Goal: Transaction & Acquisition: Purchase product/service

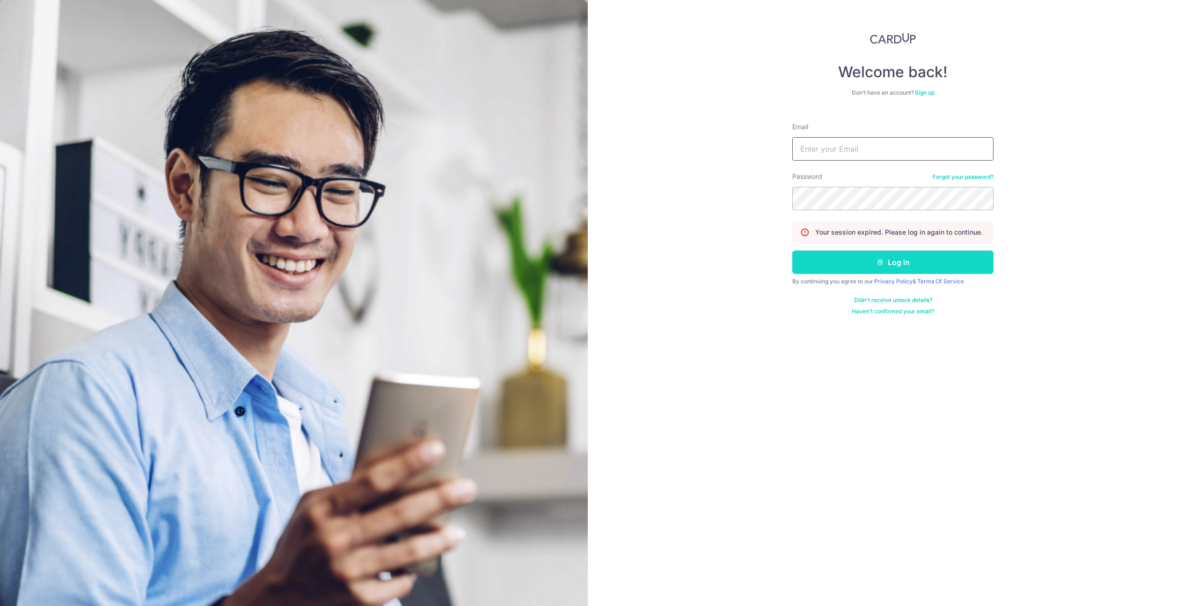
type input "[PERSON_NAME][EMAIL_ADDRESS][PERSON_NAME][DOMAIN_NAME]"
click at [860, 263] on button "Log in" at bounding box center [893, 261] width 201 height 23
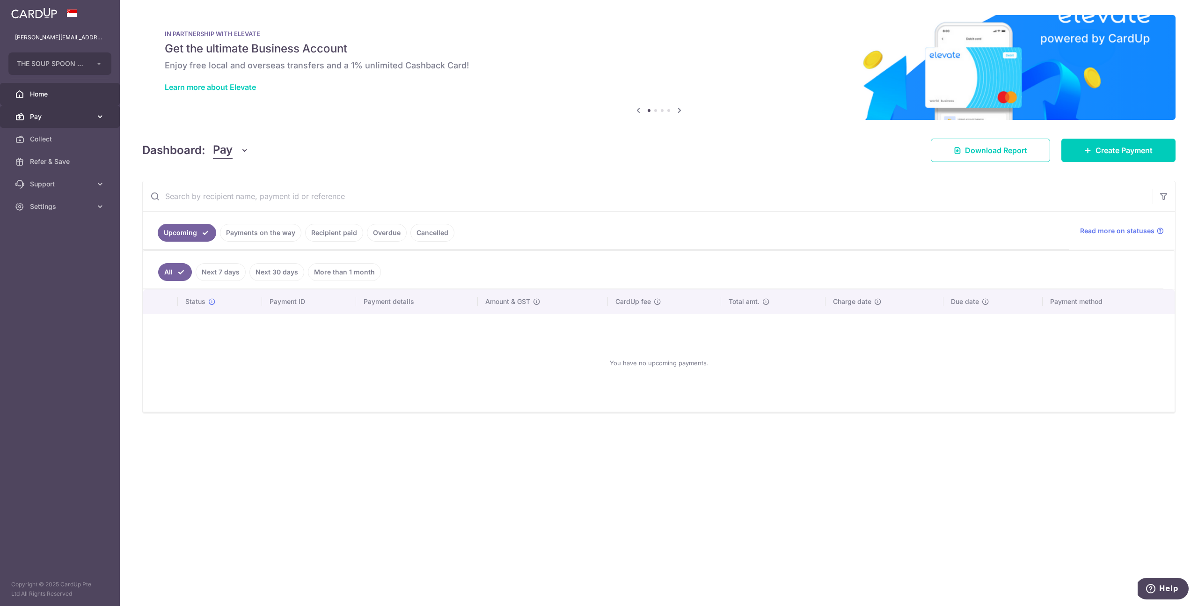
click at [51, 116] on span "Pay" at bounding box center [61, 116] width 62 height 9
click at [56, 143] on span "Payments" at bounding box center [61, 138] width 62 height 9
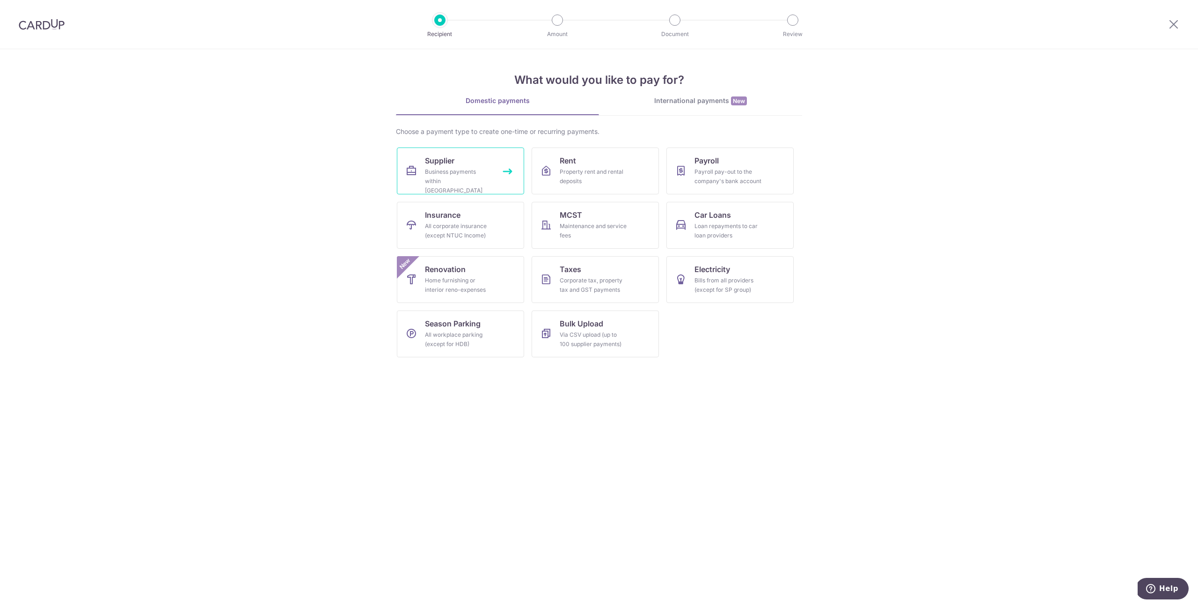
click at [464, 155] on link "Supplier Business payments within [GEOGRAPHIC_DATA]" at bounding box center [460, 170] width 127 height 47
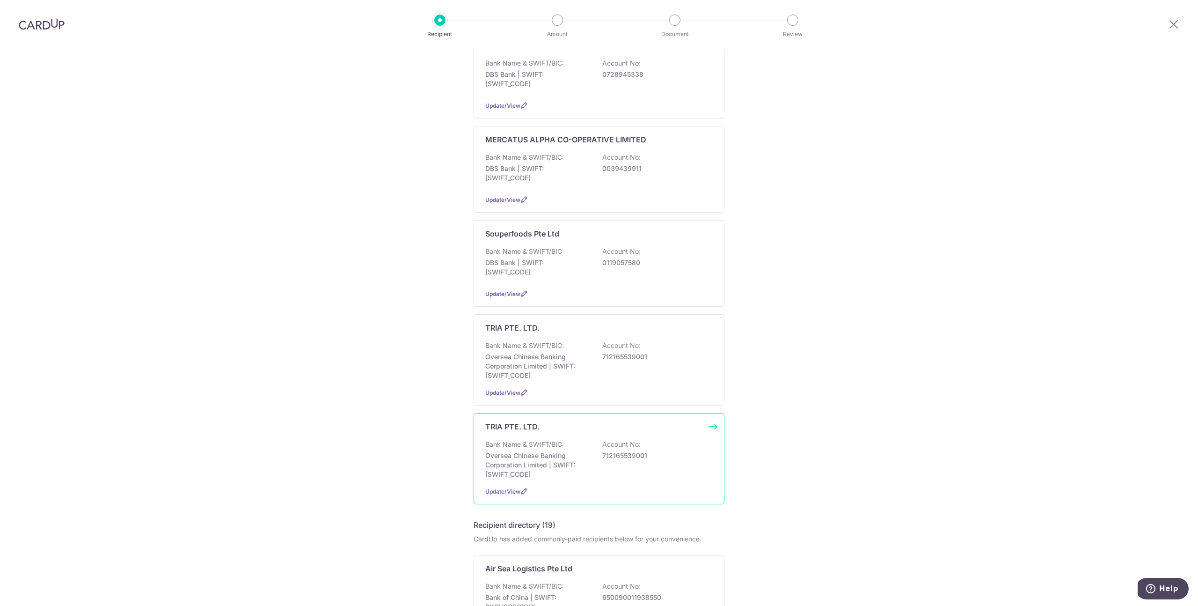
scroll to position [191, 0]
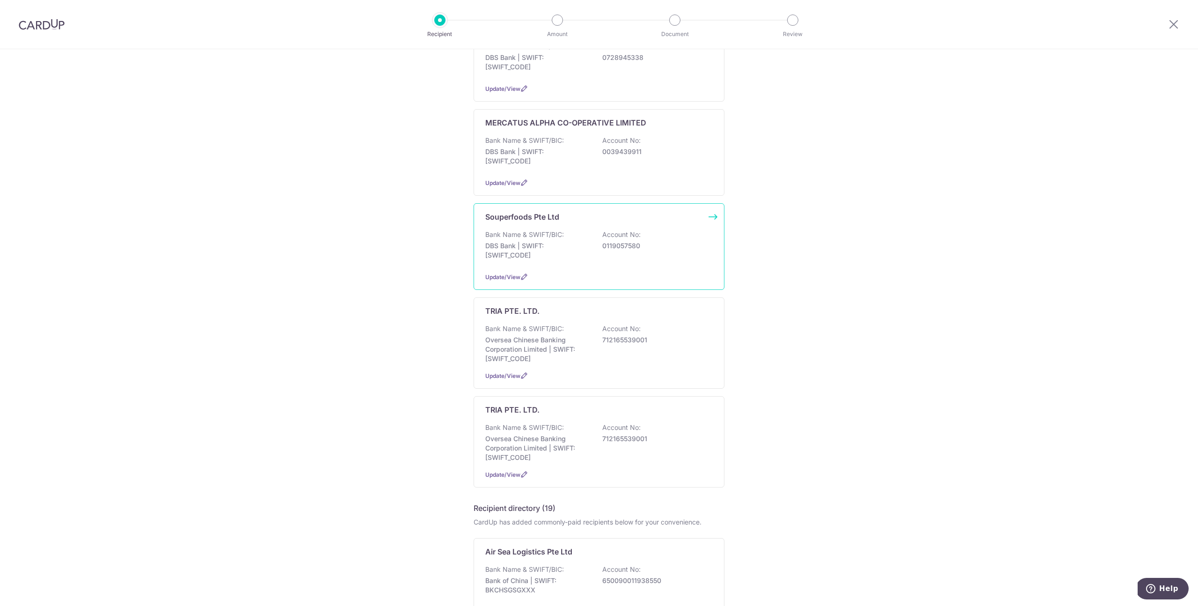
click at [545, 218] on div "Souperfoods Pte Ltd Bank Name & SWIFT/BIC: DBS Bank | SWIFT: DBSSSGSGXXX Accoun…" at bounding box center [599, 246] width 251 height 87
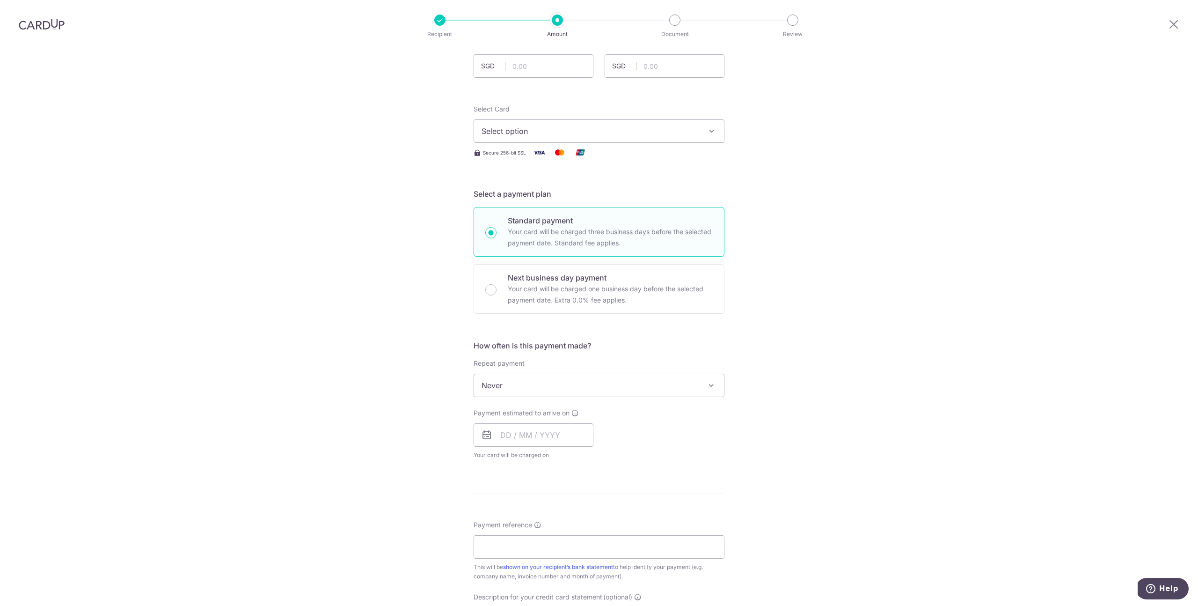
scroll to position [78, 0]
click at [531, 377] on span "Never" at bounding box center [599, 379] width 250 height 22
click at [534, 438] on input "text" at bounding box center [534, 428] width 120 height 23
click at [544, 530] on link "15" at bounding box center [549, 532] width 15 height 15
click at [560, 385] on span "Never" at bounding box center [599, 379] width 250 height 22
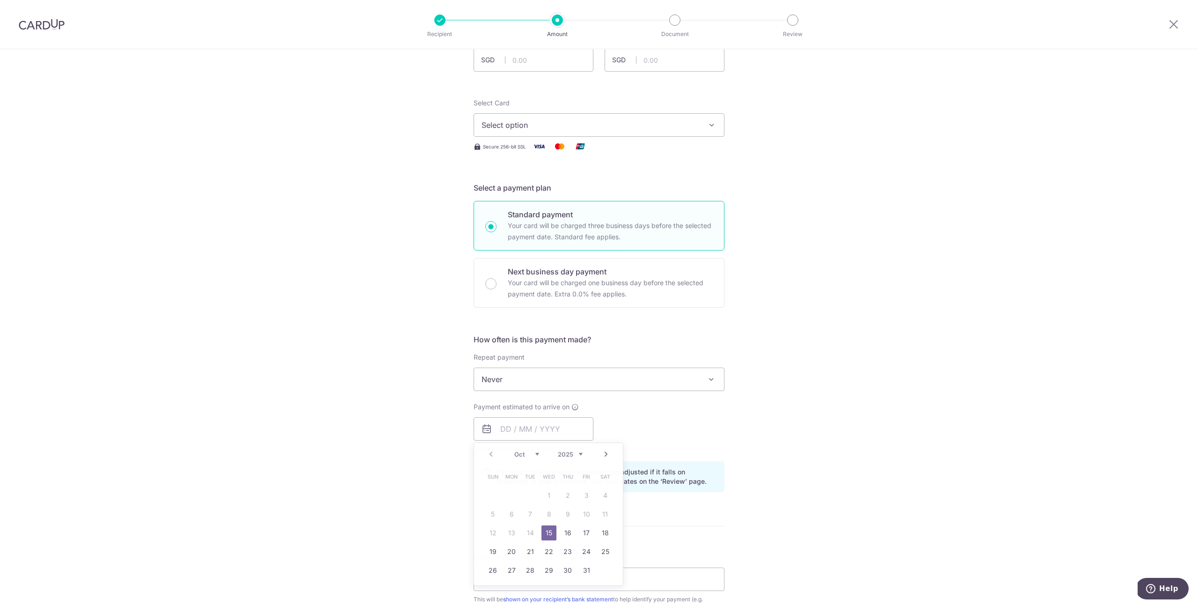
type input "15/10/2025"
click at [559, 379] on span "Never" at bounding box center [599, 379] width 250 height 22
click at [586, 391] on div "How often is this payment made? Repeat payment Never Every week Every month Eve…" at bounding box center [599, 417] width 251 height 166
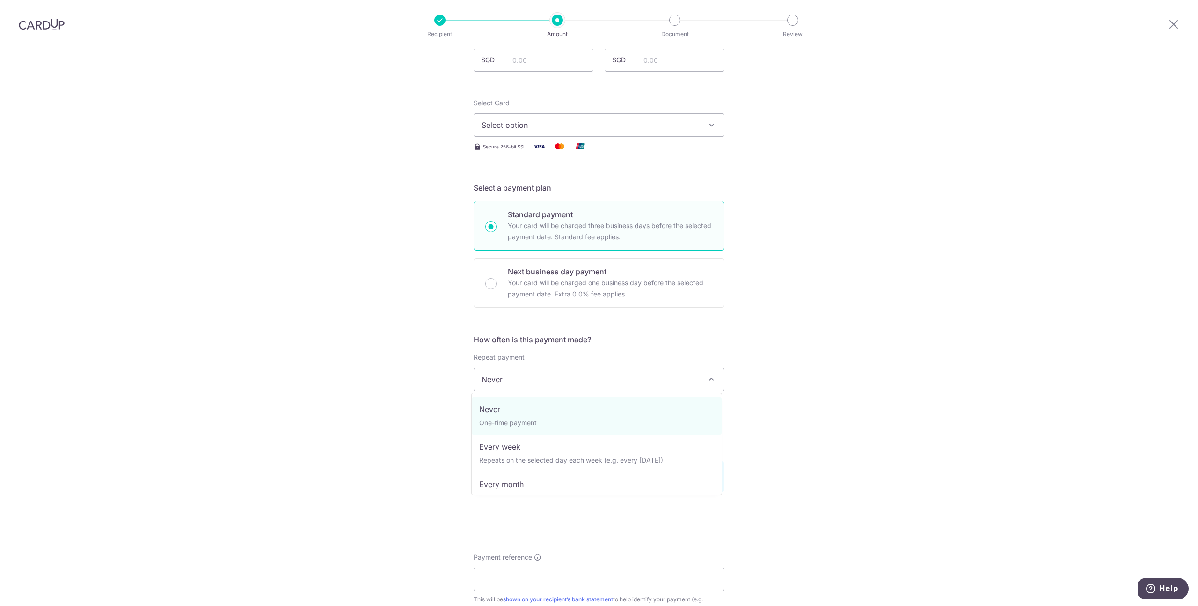
click at [581, 371] on span "Never" at bounding box center [599, 379] width 250 height 22
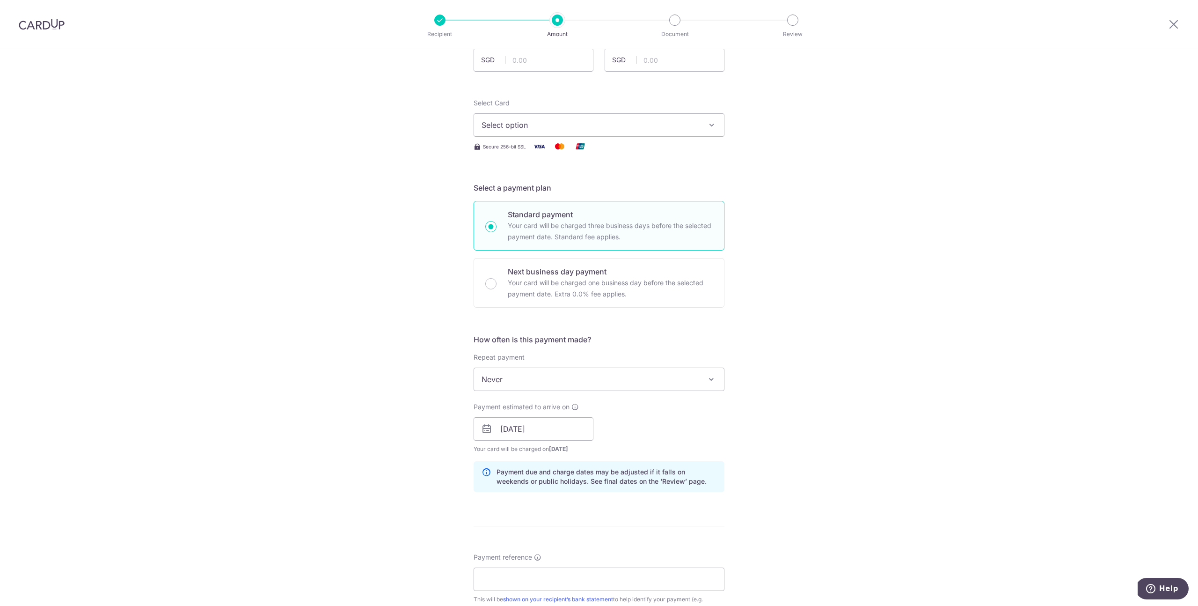
click at [812, 438] on div "Tell us more about your payment Enter payment amount SGD GST (optional) SGD Sel…" at bounding box center [599, 445] width 1198 height 948
click at [539, 434] on input "15/10/2025" at bounding box center [534, 428] width 120 height 23
click at [558, 267] on p "Next business day payment" at bounding box center [610, 271] width 205 height 11
click at [497, 278] on input "Next business day payment Your card will be charged one business day before the…" at bounding box center [490, 283] width 11 height 11
radio input "false"
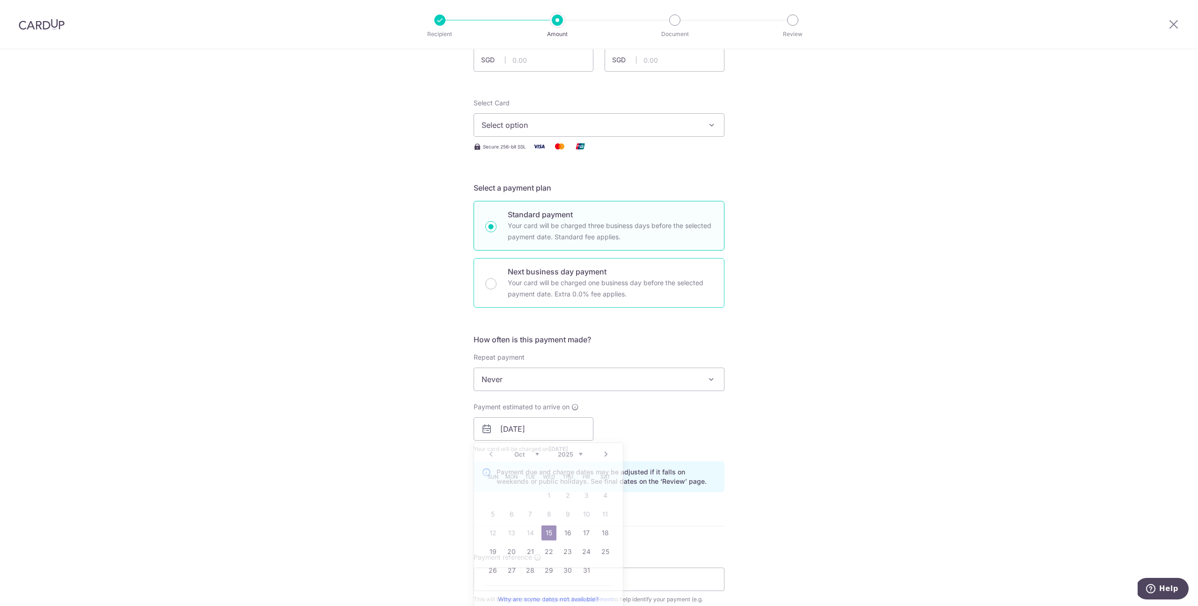
radio input "true"
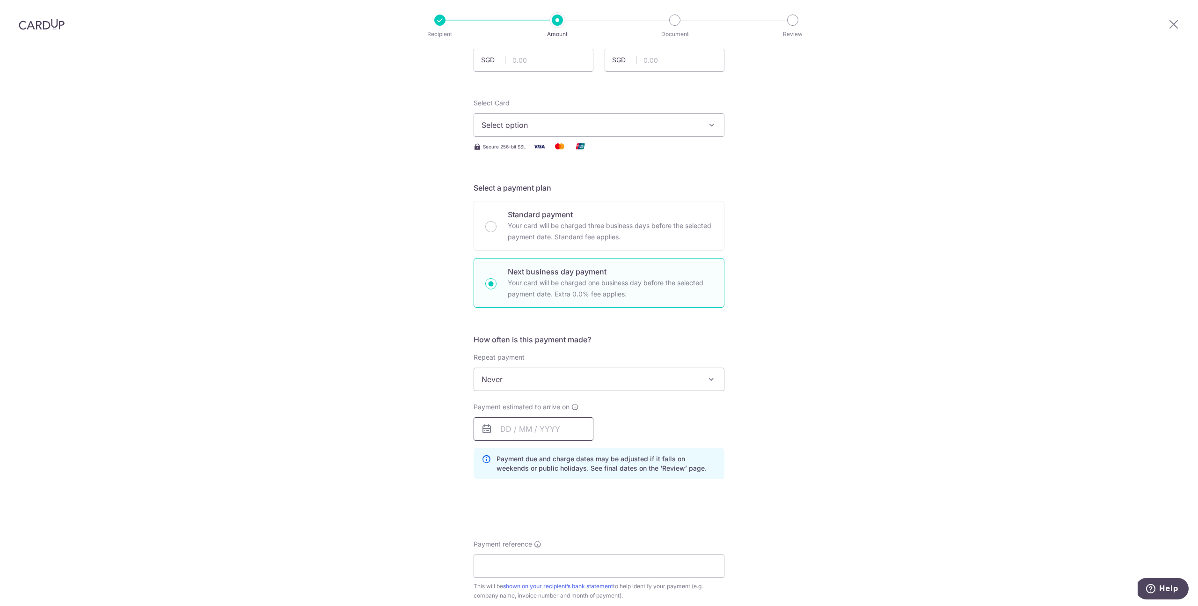
click at [528, 417] on input "text" at bounding box center [534, 428] width 120 height 23
click at [507, 535] on link "13" at bounding box center [511, 532] width 15 height 15
type input "13/10/2025"
